Goal: Task Accomplishment & Management: Manage account settings

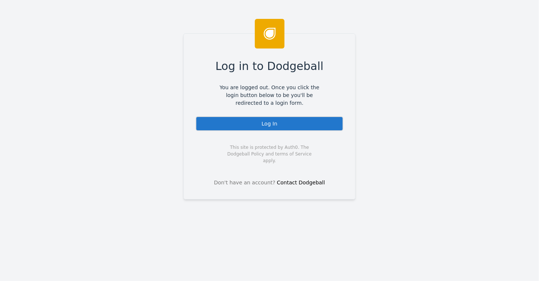
click at [282, 122] on div "Log In" at bounding box center [270, 123] width 148 height 15
click at [273, 119] on div "Log In" at bounding box center [270, 123] width 148 height 15
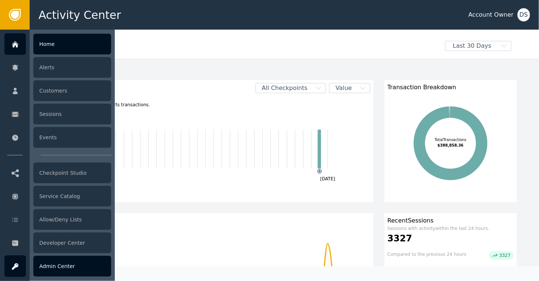
click at [49, 265] on div "Admin Center" at bounding box center [72, 266] width 78 height 21
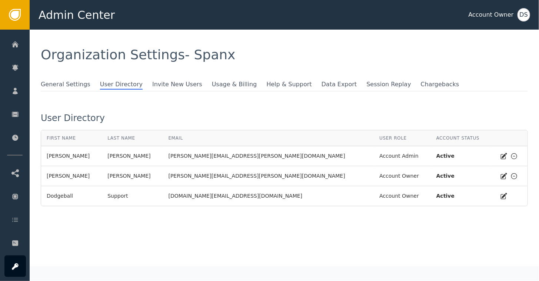
click at [528, 13] on div "DS" at bounding box center [524, 14] width 13 height 13
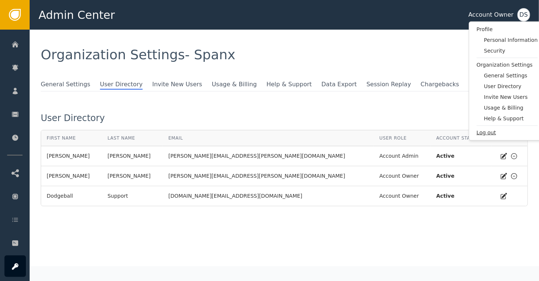
click at [488, 133] on span "Log out" at bounding box center [507, 133] width 61 height 8
